Goal: Check status: Check status

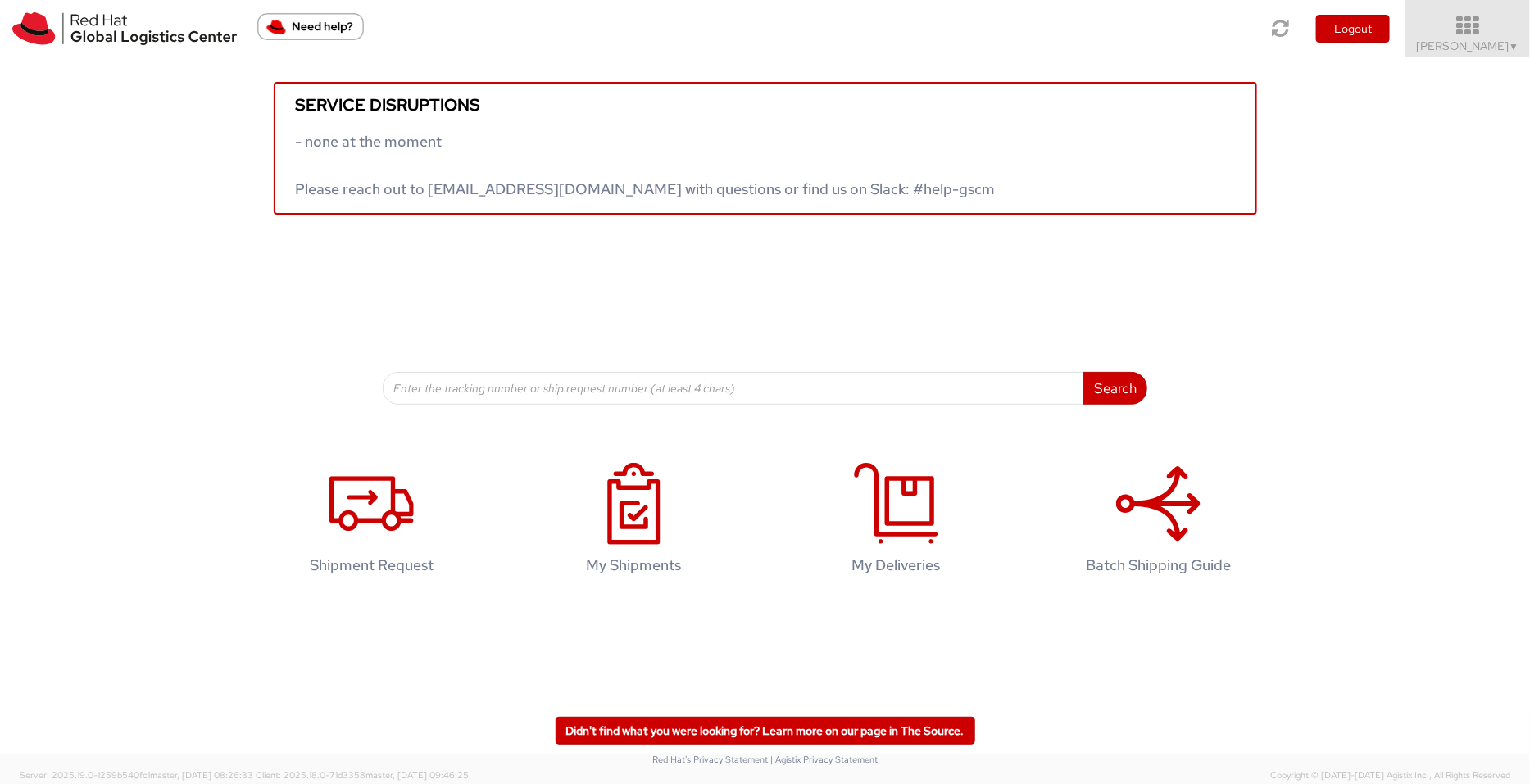
click at [1494, 35] on icon at bounding box center [1468, 26] width 144 height 23
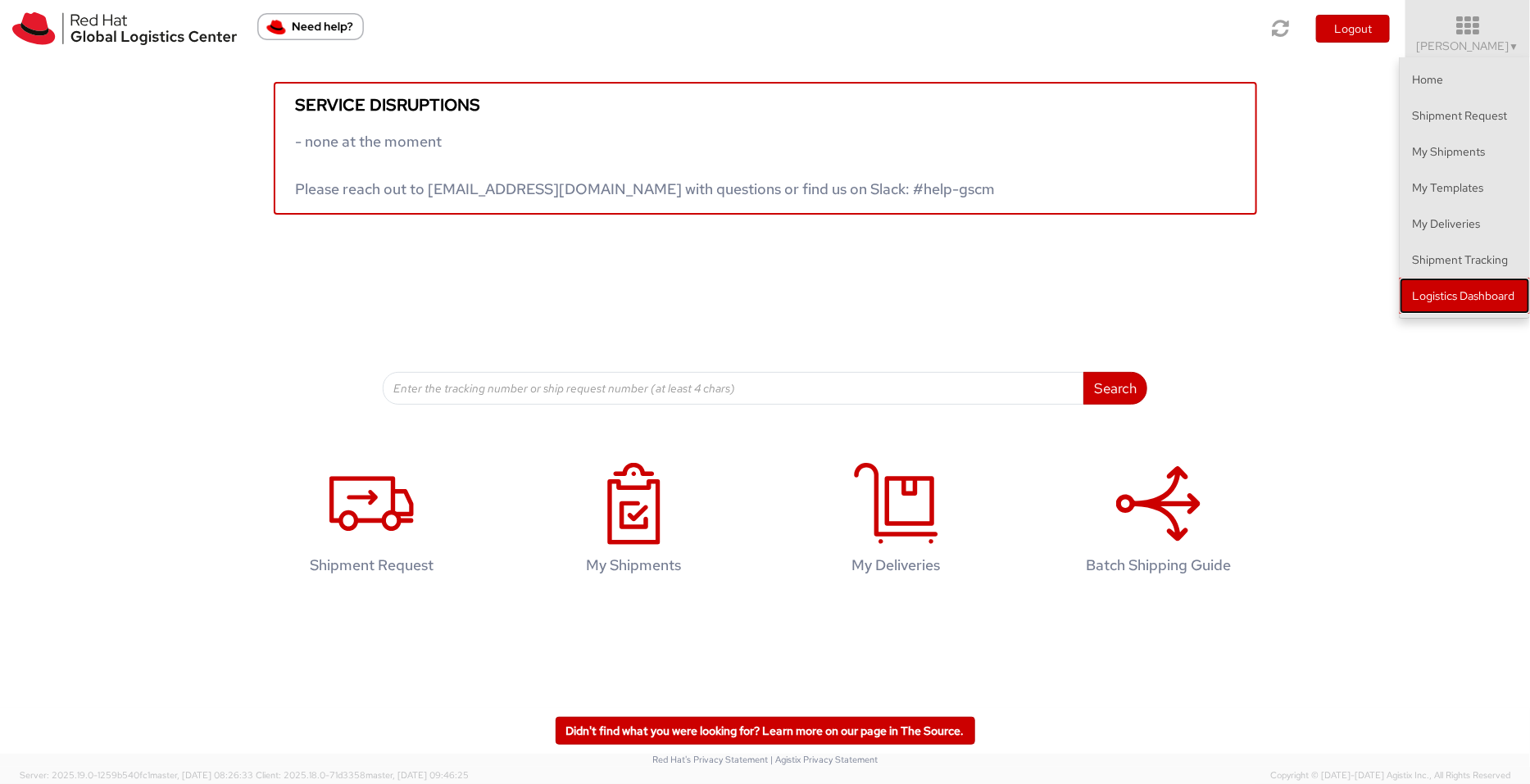
click at [1466, 293] on link "Logistics Dashboard" at bounding box center [1465, 295] width 131 height 36
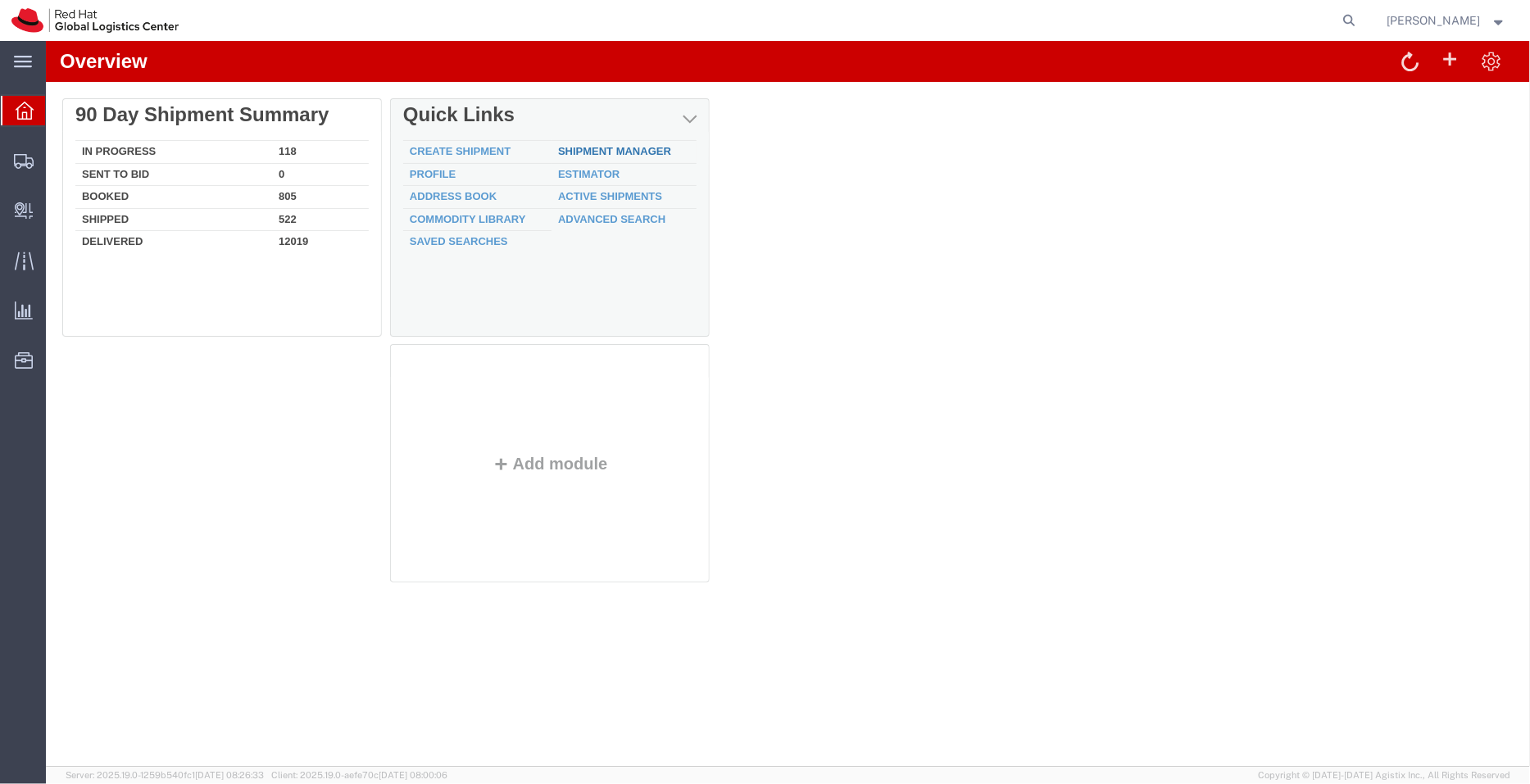
click at [626, 146] on link "Shipment Manager" at bounding box center [614, 151] width 113 height 12
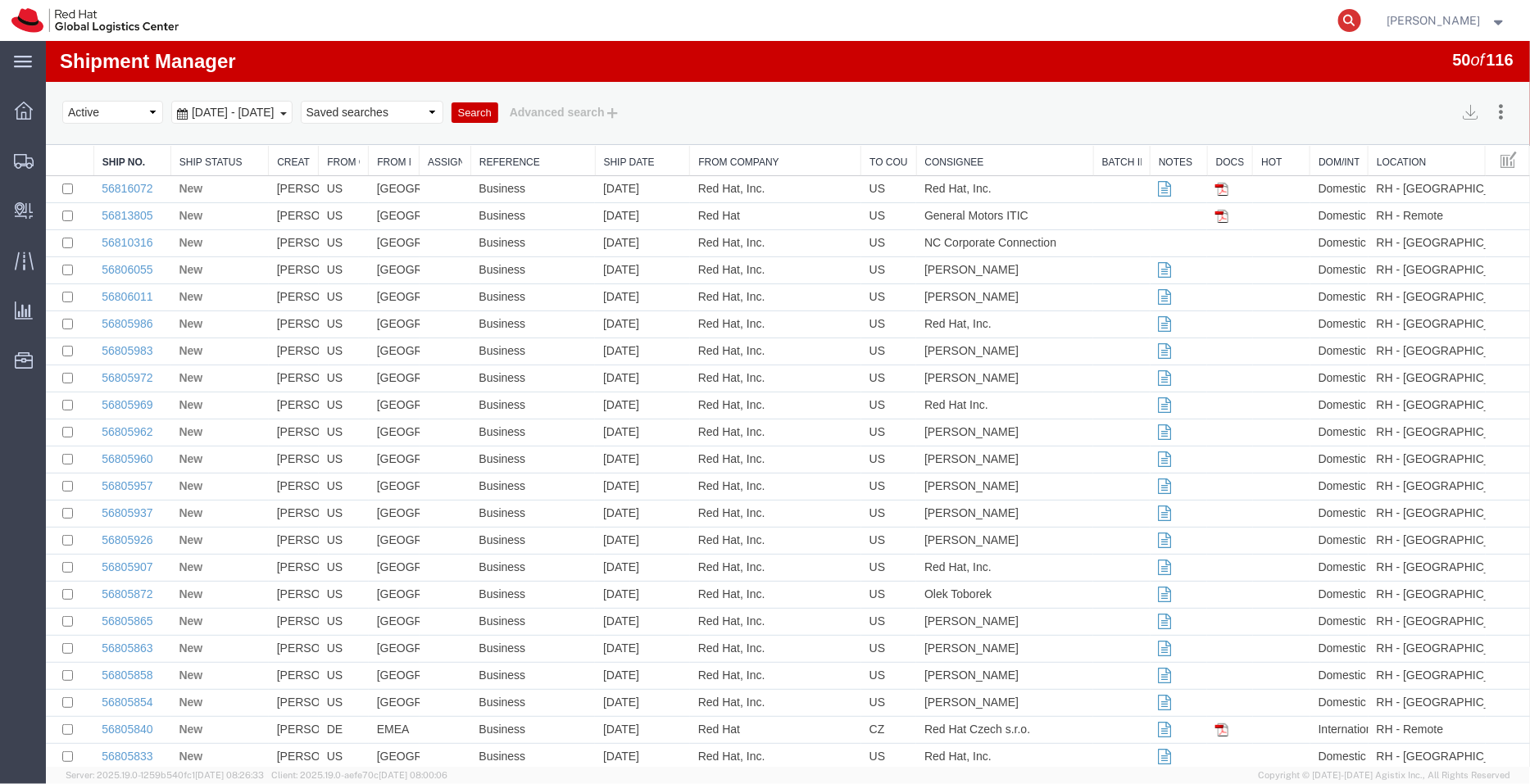
click at [1352, 24] on icon at bounding box center [1350, 20] width 23 height 23
paste input "393073126107"
type input "393073126107"
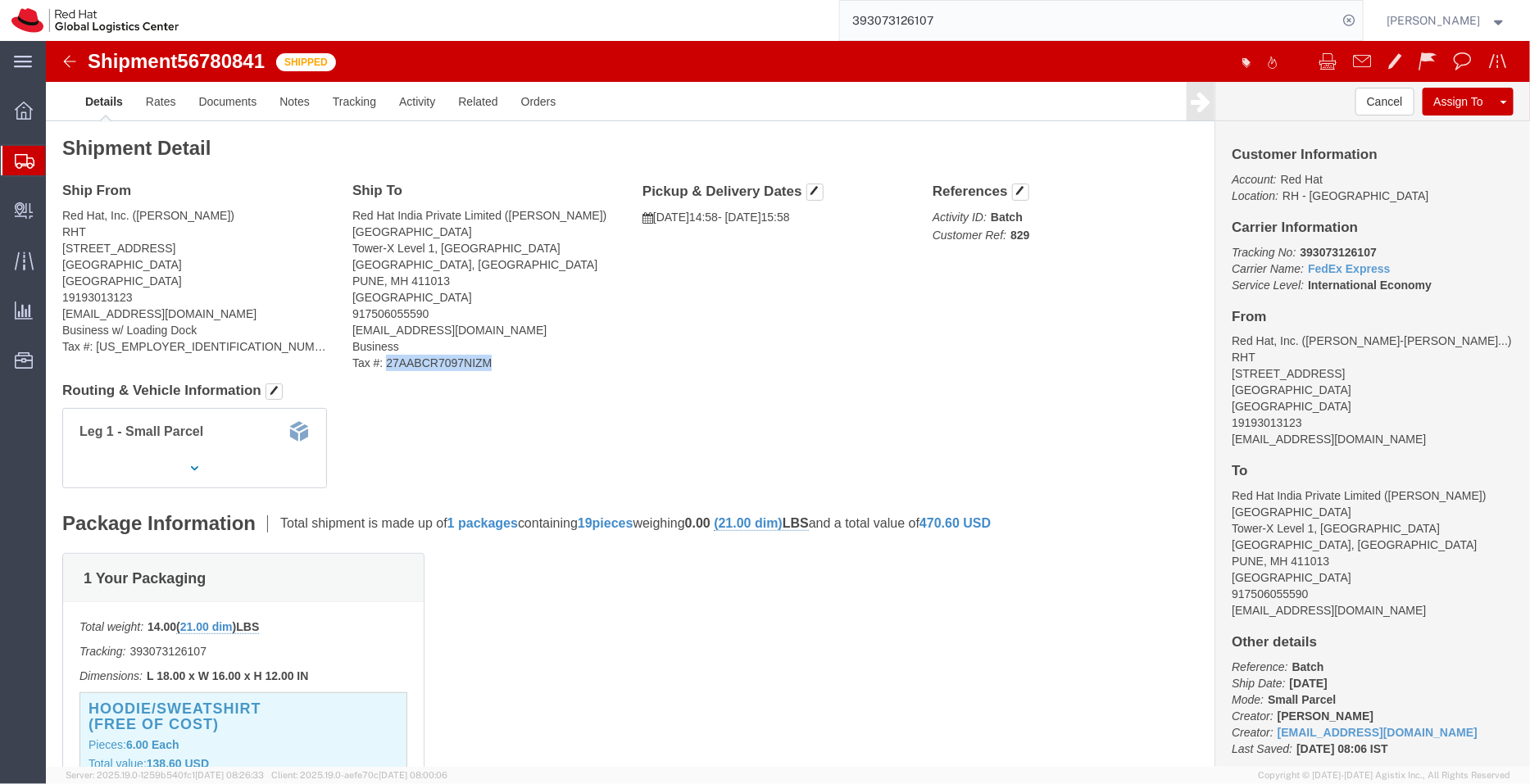
drag, startPoint x: 442, startPoint y: 323, endPoint x: 336, endPoint y: 323, distance: 106.0
click address "Red Hat India Private Limited (Pallav Sen Gupta) PUNE Tower-X Level 1, Cyber Ci…"
copy address "27AABCR7097NIZM"
